Goal: Information Seeking & Learning: Learn about a topic

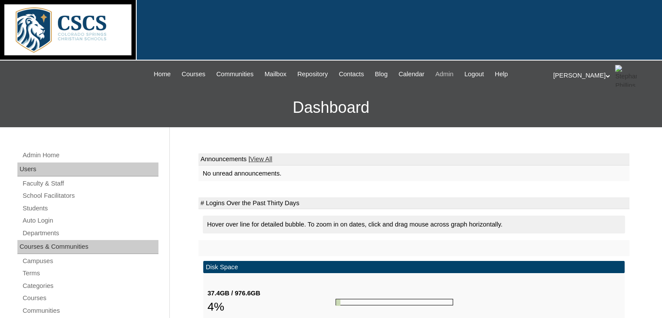
click at [453, 72] on span "Admin" at bounding box center [444, 74] width 18 height 10
click at [445, 76] on span "Admin" at bounding box center [444, 74] width 18 height 10
click at [447, 72] on span "Admin" at bounding box center [444, 74] width 18 height 10
click at [47, 182] on link "Faculty & Staff" at bounding box center [90, 183] width 137 height 11
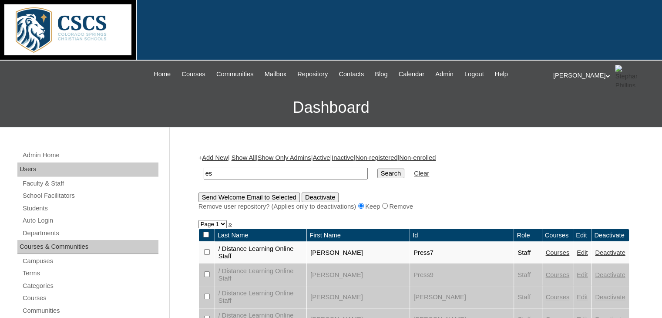
type input "e"
type input "[PERSON_NAME]"
click at [377, 168] on input "Search" at bounding box center [390, 173] width 27 height 10
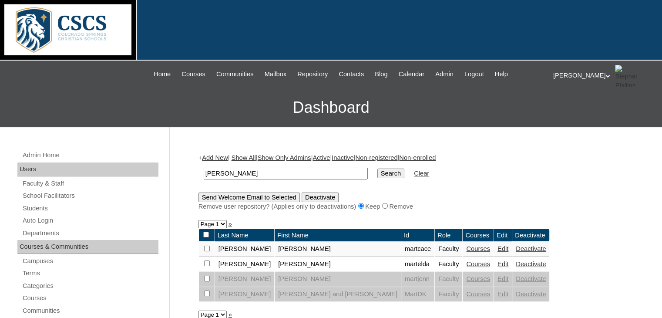
scroll to position [43, 0]
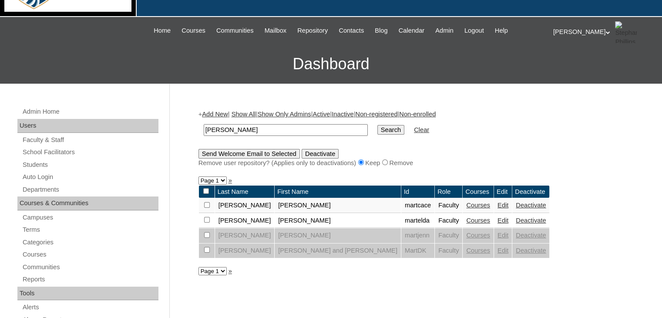
drag, startPoint x: 247, startPoint y: 126, endPoint x: 174, endPoint y: 132, distance: 73.3
click at [44, 166] on link "Students" at bounding box center [90, 164] width 137 height 11
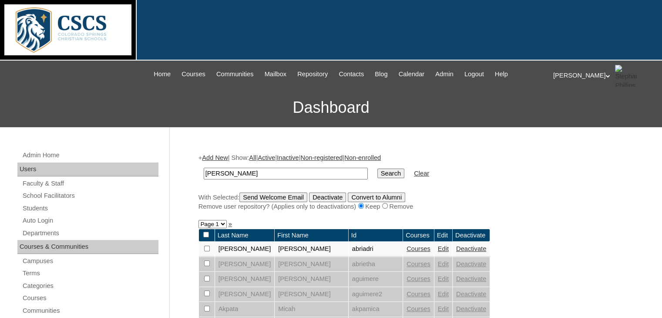
click at [227, 170] on input "[PERSON_NAME]" at bounding box center [286, 173] width 164 height 12
click at [377, 168] on input "Search" at bounding box center [390, 173] width 27 height 10
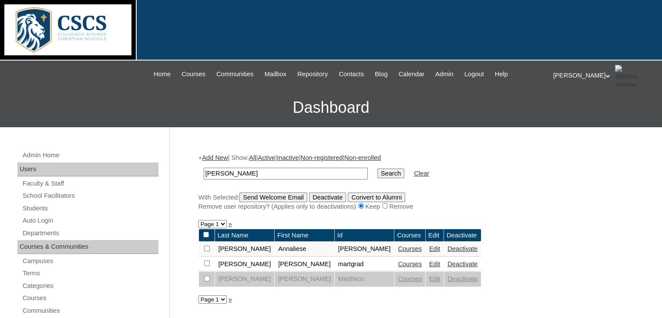
click at [398, 249] on link "Courses" at bounding box center [410, 248] width 24 height 7
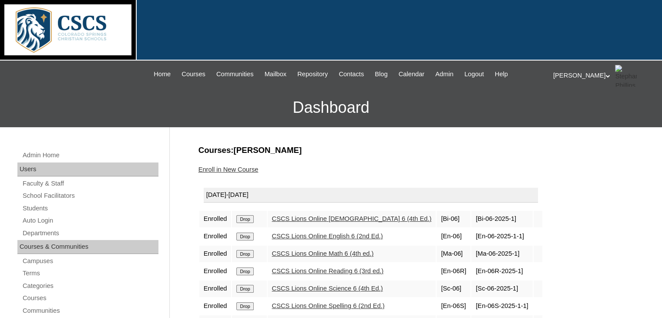
click at [313, 218] on link "CSCS Lions Online Bible 6 (4th Ed.)" at bounding box center [352, 218] width 160 height 7
click at [306, 235] on link "CSCS Lions Online English 6 (2nd Ed.)" at bounding box center [327, 235] width 111 height 7
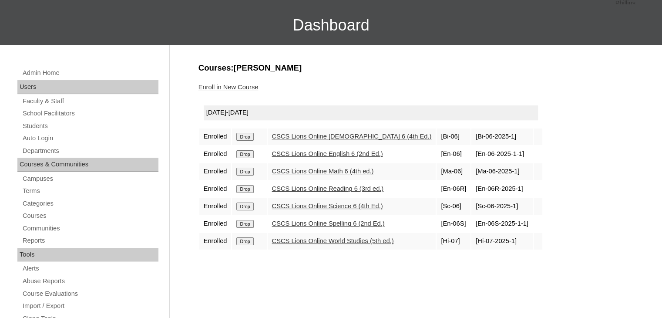
scroll to position [87, 0]
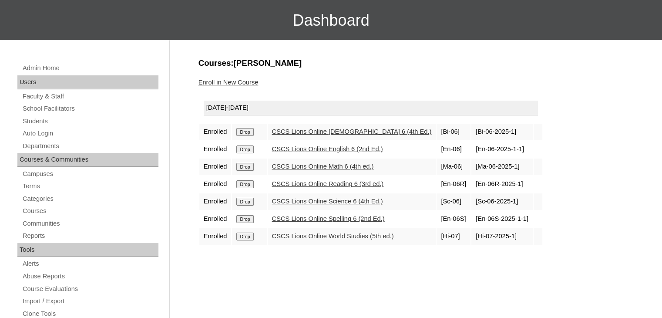
click at [297, 167] on link "CSCS Lions Online Math 6 (4th ed.)" at bounding box center [323, 166] width 102 height 7
click at [306, 183] on link "CSCS Lions Online Reading 6 (3rd ed.)" at bounding box center [328, 183] width 112 height 7
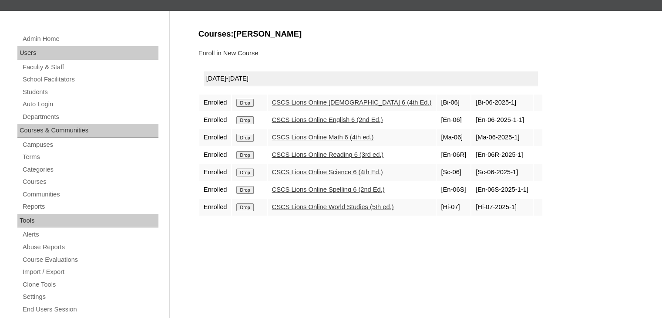
scroll to position [130, 0]
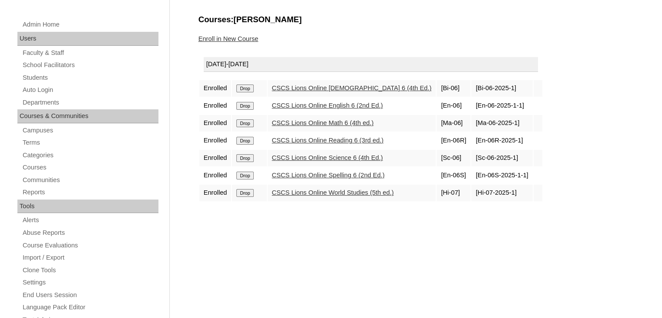
click at [304, 154] on link "CSCS Lions Online Science 6 (4th Ed.)" at bounding box center [327, 157] width 111 height 7
click at [334, 171] on link "CSCS Lions Online Spelling 6 (2nd Ed.)" at bounding box center [328, 174] width 113 height 7
click at [325, 189] on link "CSCS Lions Online World Studies (5th ed.)" at bounding box center [333, 192] width 122 height 7
